Goal: Check status: Check status

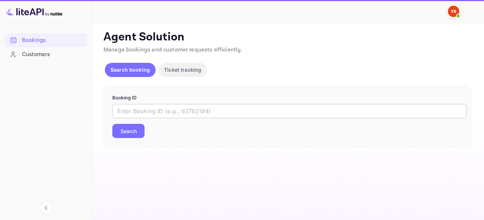
click at [188, 112] on input "text" at bounding box center [289, 111] width 355 height 14
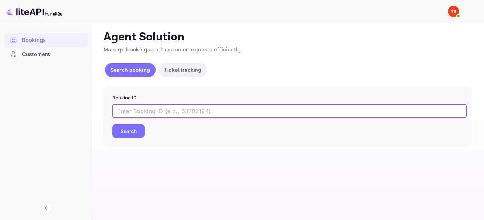
paste input "9433635"
type input "9433635"
click at [133, 134] on button "Search" at bounding box center [128, 131] width 32 height 14
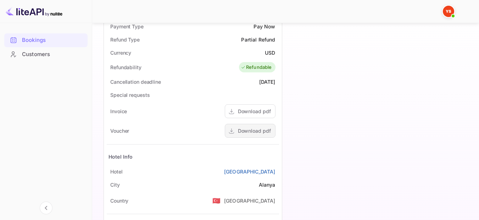
scroll to position [281, 0]
click at [253, 134] on div "Download pdf" at bounding box center [254, 130] width 33 height 7
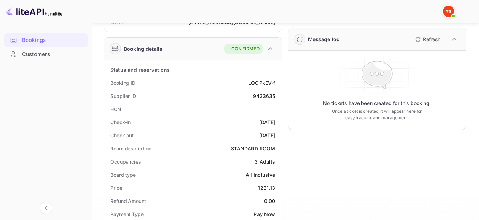
scroll to position [0, 0]
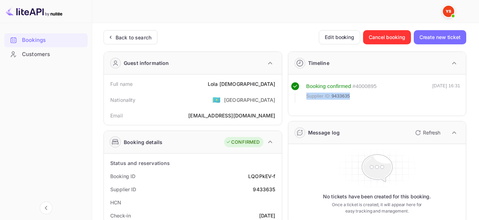
drag, startPoint x: 351, startPoint y: 96, endPoint x: 306, endPoint y: 96, distance: 44.7
click at [306, 96] on div "Supplier ID: 9433635" at bounding box center [341, 96] width 71 height 7
copy div "Supplier ID: 9433635"
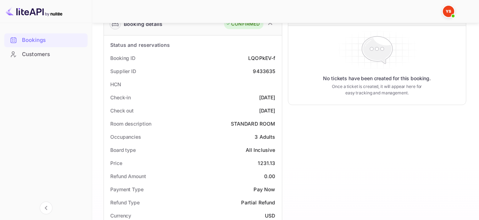
scroll to position [106, 0]
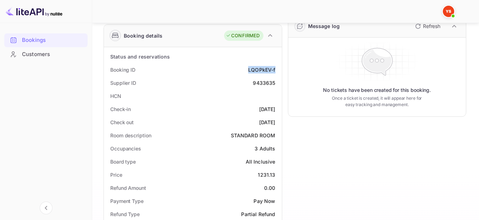
drag, startPoint x: 277, startPoint y: 72, endPoint x: 246, endPoint y: 70, distance: 30.6
click at [246, 70] on div "Booking ID LQOPkEV-f" at bounding box center [193, 69] width 172 height 13
copy div "LQOPkEV-f"
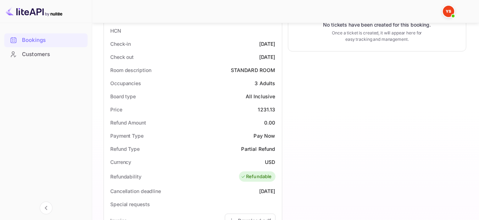
scroll to position [177, 0]
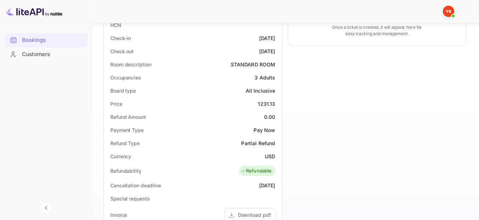
drag, startPoint x: 278, startPoint y: 37, endPoint x: 245, endPoint y: 37, distance: 32.3
click at [245, 37] on div "Check-in 2025-09-23" at bounding box center [193, 38] width 172 height 13
copy div "[DATE]"
drag, startPoint x: 277, startPoint y: 52, endPoint x: 244, endPoint y: 50, distance: 32.7
click at [244, 50] on div "Check out 2025-09-28" at bounding box center [193, 51] width 172 height 13
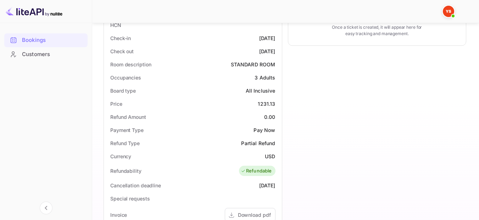
copy div "[DATE]"
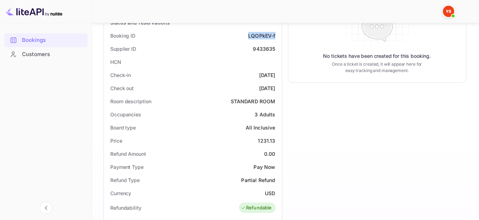
scroll to position [0, 0]
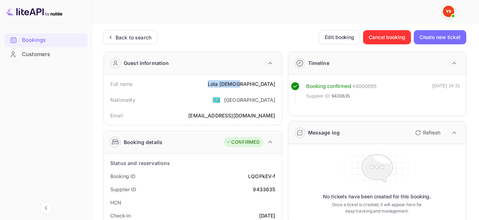
drag, startPoint x: 275, startPoint y: 83, endPoint x: 247, endPoint y: 83, distance: 27.7
click at [247, 83] on div "Full name Lola Isaeva" at bounding box center [193, 83] width 172 height 13
copy div "Lola Isaeva"
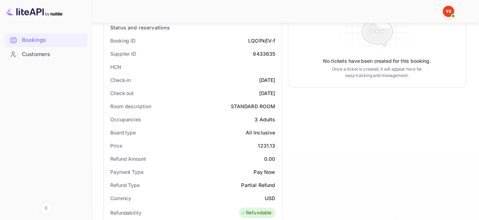
scroll to position [177, 0]
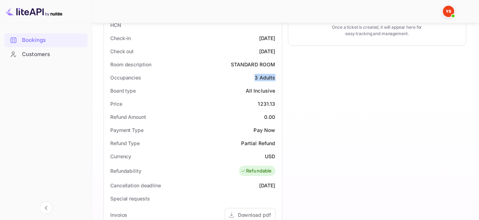
drag, startPoint x: 275, startPoint y: 78, endPoint x: 255, endPoint y: 78, distance: 19.5
click at [255, 78] on div "3 Adults" at bounding box center [265, 77] width 21 height 7
copy div "3 Adults"
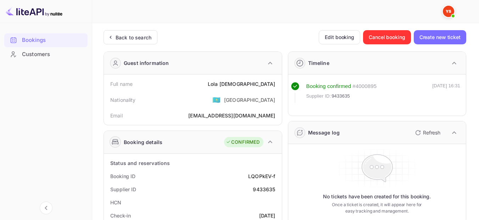
scroll to position [71, 0]
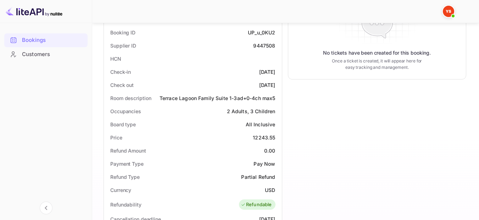
scroll to position [142, 0]
